Goal: Information Seeking & Learning: Learn about a topic

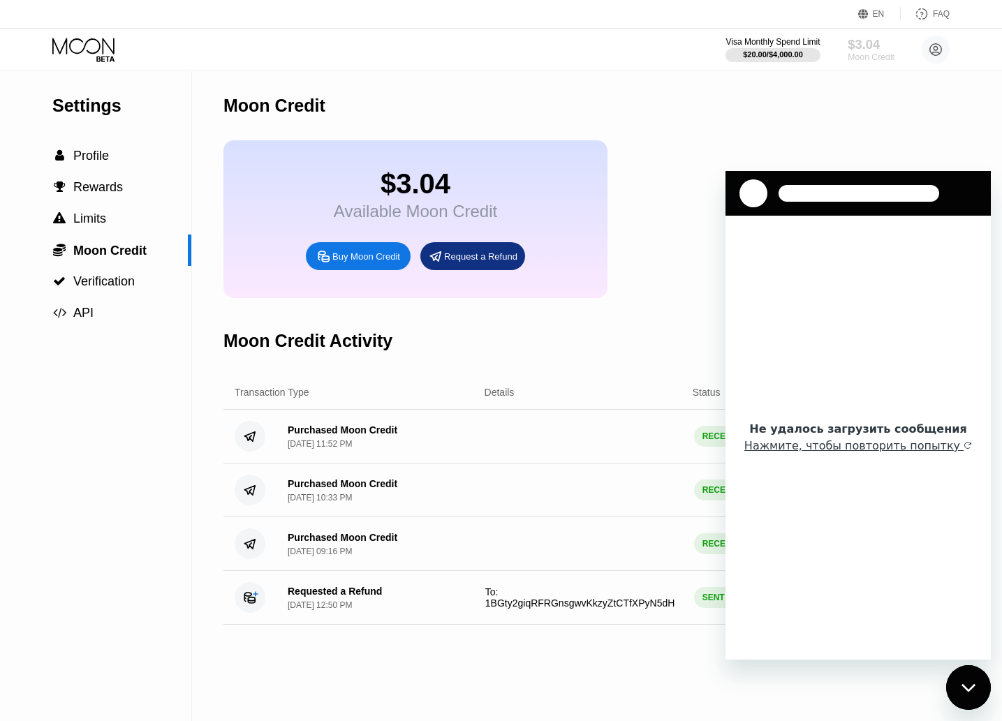
click at [860, 45] on div "$3.04" at bounding box center [871, 44] width 47 height 15
